Goal: Task Accomplishment & Management: Manage account settings

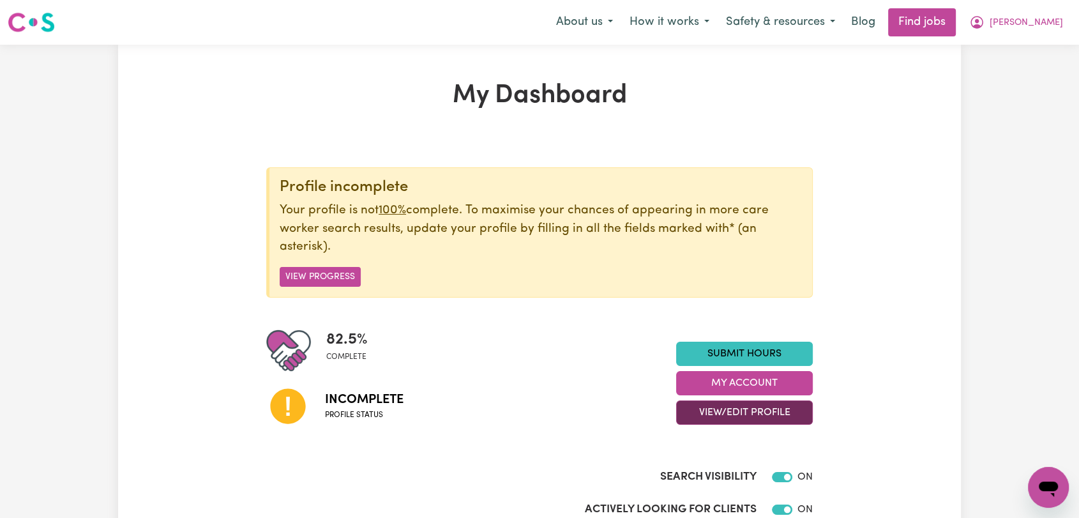
click at [776, 416] on button "View/Edit Profile" at bounding box center [744, 412] width 137 height 24
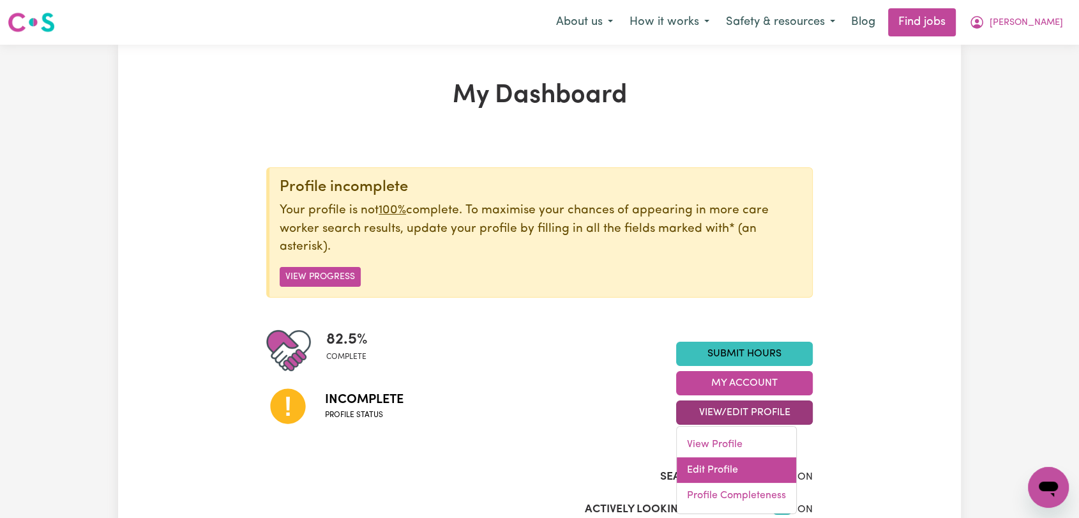
click at [727, 461] on link "Edit Profile" at bounding box center [736, 470] width 119 height 26
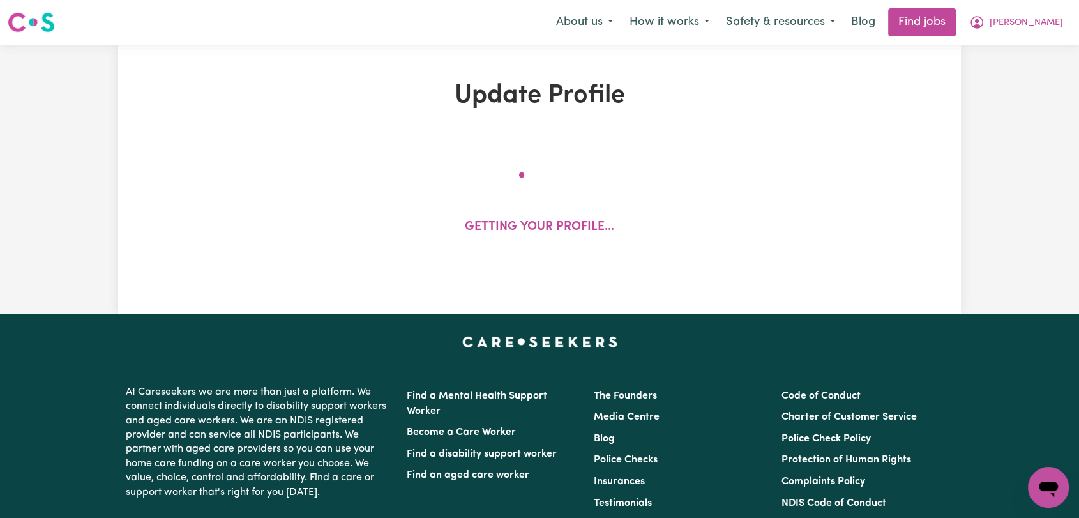
select select "[DEMOGRAPHIC_DATA]"
select select "[DEMOGRAPHIC_DATA] Citizen"
select select "Studying a healthcare related degree or qualification"
select select "48"
select select "59"
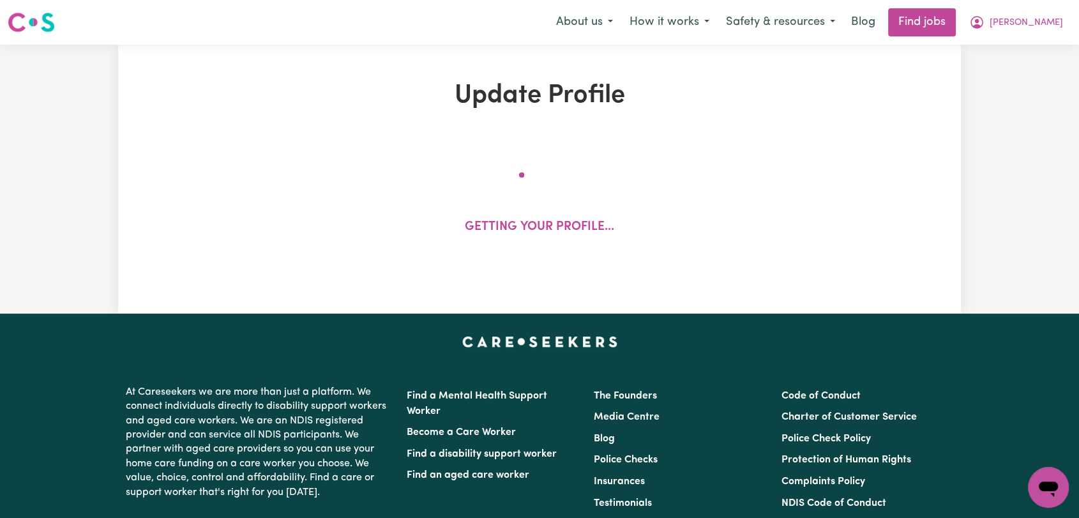
select select "86"
select select "130"
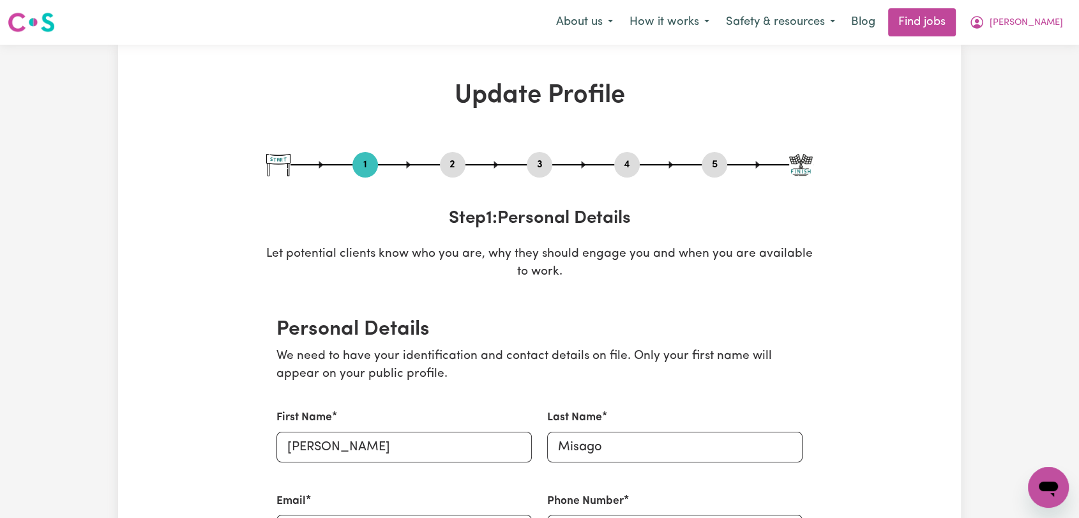
click at [535, 165] on button "3" at bounding box center [540, 164] width 26 height 17
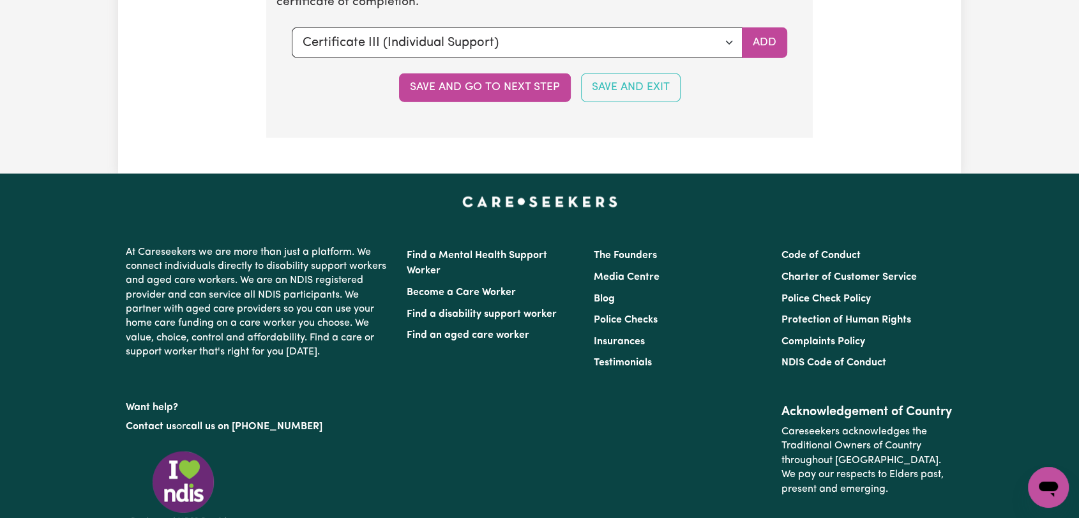
scroll to position [3011, 0]
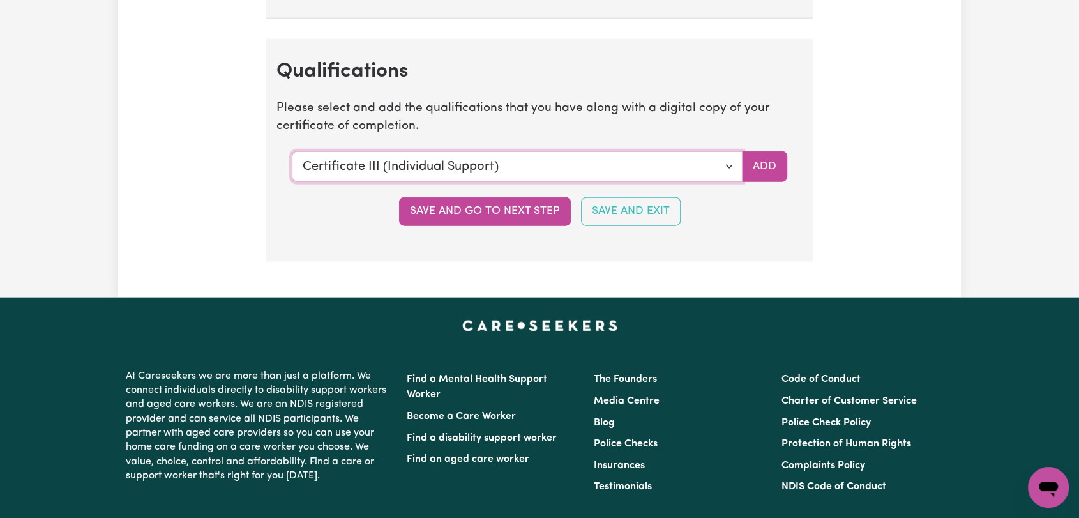
click at [725, 157] on select "Select a qualification to add... Certificate III (Individual Support) Certifica…" at bounding box center [517, 166] width 451 height 31
select select "Certificate IV (Disability Support)"
click at [292, 151] on select "Select a qualification to add... Certificate III (Individual Support) Certifica…" at bounding box center [517, 166] width 451 height 31
click at [773, 167] on button "Add" at bounding box center [764, 166] width 45 height 31
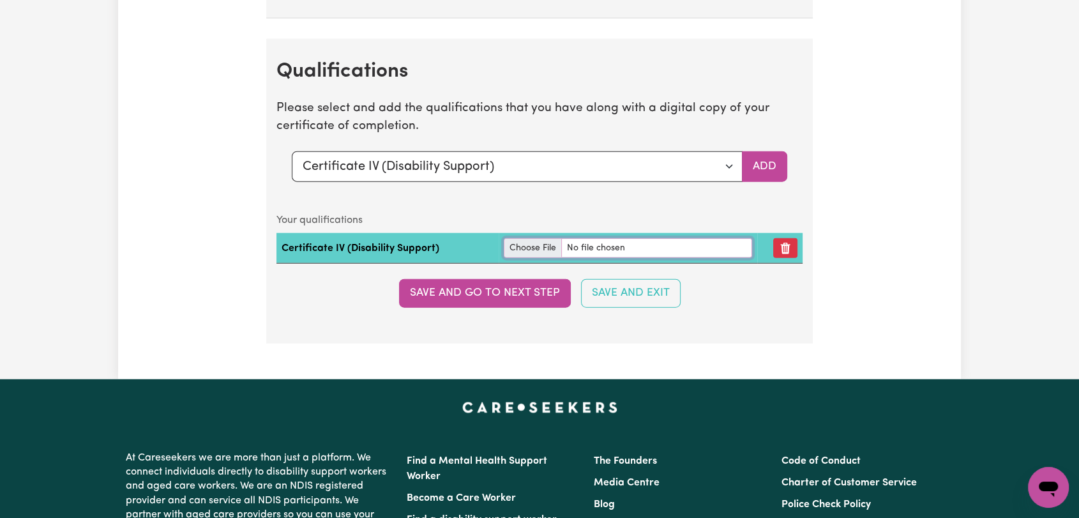
click at [517, 241] on input "file" at bounding box center [628, 248] width 248 height 20
type input "C:\fakepath\[PERSON_NAME] - Certificate IV Disability --.pdf"
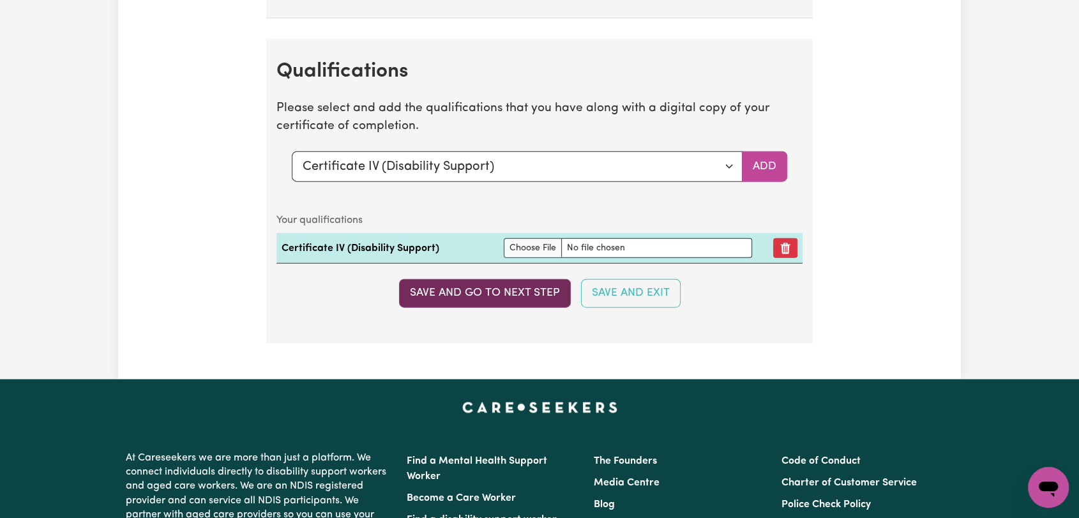
click at [512, 285] on button "Save and go to next step" at bounding box center [485, 293] width 172 height 28
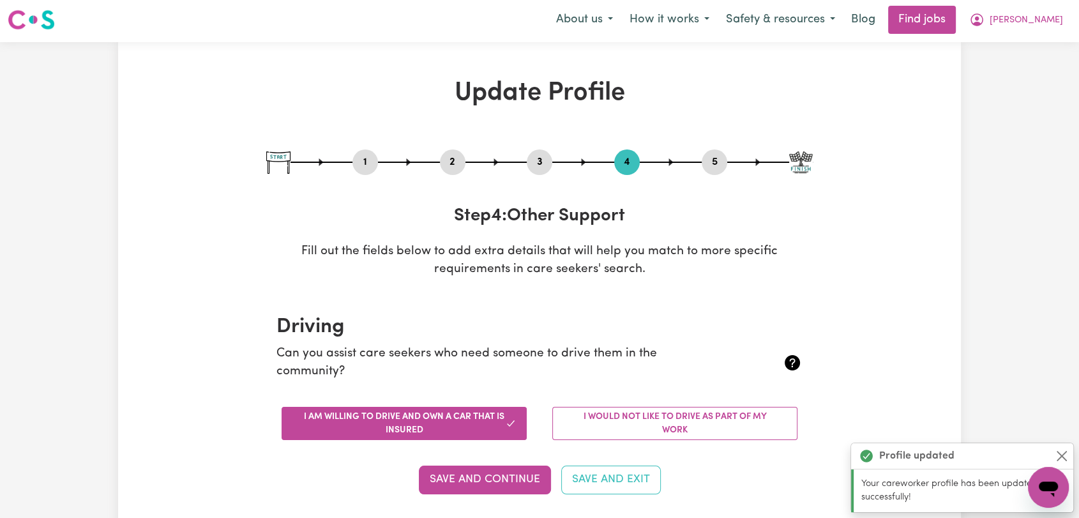
scroll to position [0, 0]
